Goal: Use online tool/utility: Use online tool/utility

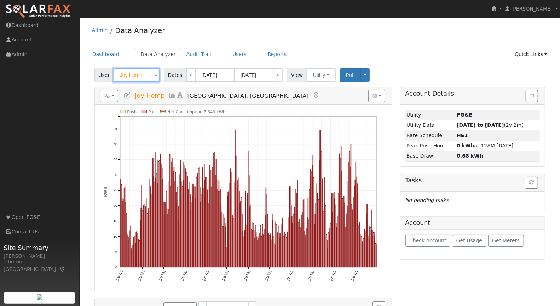
click at [135, 77] on input "Joy Hemp" at bounding box center [137, 75] width 46 height 14
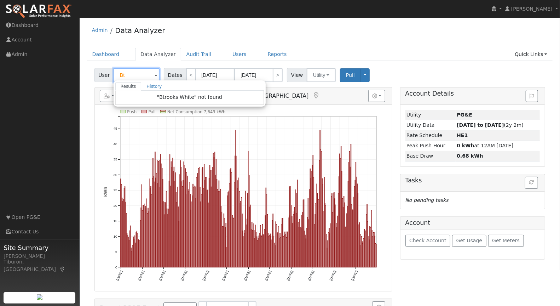
type input "B"
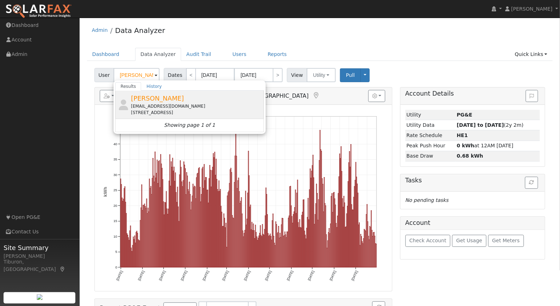
click at [164, 100] on span "[PERSON_NAME]" at bounding box center [157, 97] width 53 height 7
type input "[PERSON_NAME]"
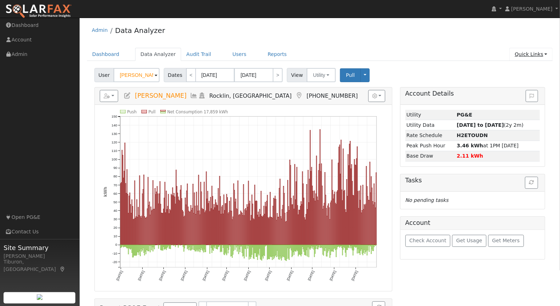
click at [530, 58] on link "Quick Links" at bounding box center [530, 54] width 43 height 13
click at [519, 95] on link "Run a Scenario Report" at bounding box center [517, 94] width 72 height 10
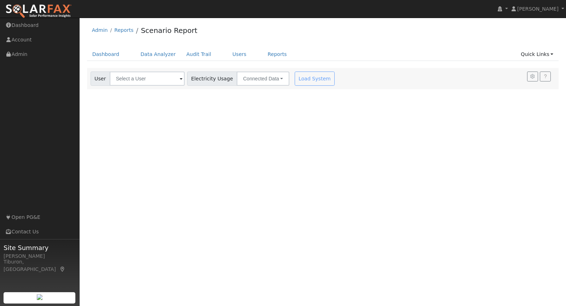
drag, startPoint x: 256, startPoint y: 170, endPoint x: 215, endPoint y: 134, distance: 54.7
click at [215, 134] on div "User Profile First name Last name Email Email Notifications No Emails No Emails…" at bounding box center [323, 162] width 486 height 288
click at [138, 80] on input "text" at bounding box center [147, 78] width 75 height 14
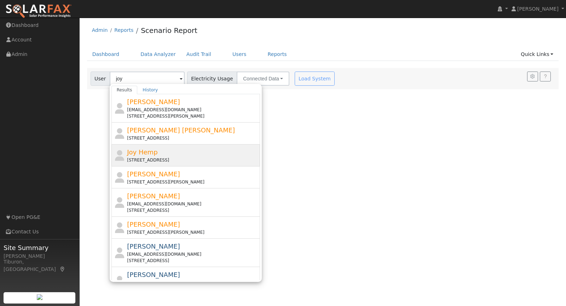
click at [165, 157] on div "[STREET_ADDRESS]" at bounding box center [192, 160] width 131 height 6
type input "Joy Hemp"
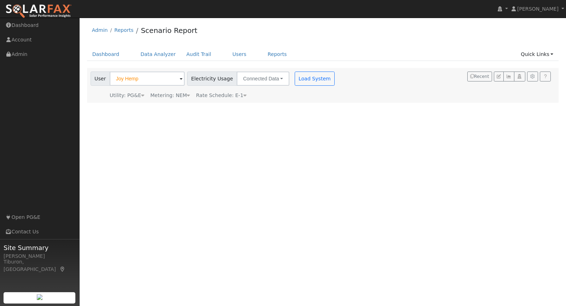
click at [179, 94] on div "Metering: NEM" at bounding box center [170, 95] width 40 height 7
click at [198, 101] on button "NEM" at bounding box center [205, 106] width 28 height 14
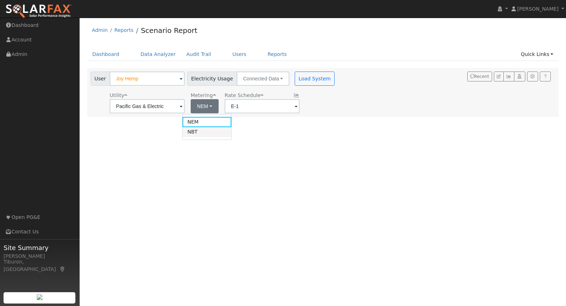
click at [207, 133] on link "NBT" at bounding box center [206, 132] width 49 height 10
type input "E-ELEC"
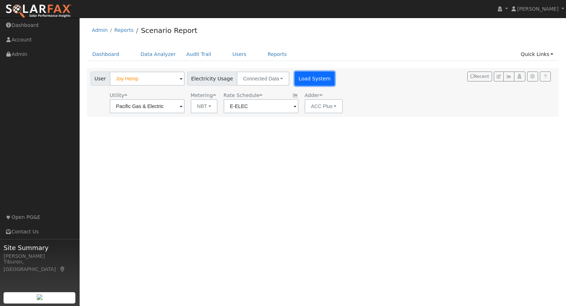
click at [298, 75] on button "Load System" at bounding box center [315, 78] width 40 height 14
